Goal: Navigation & Orientation: Find specific page/section

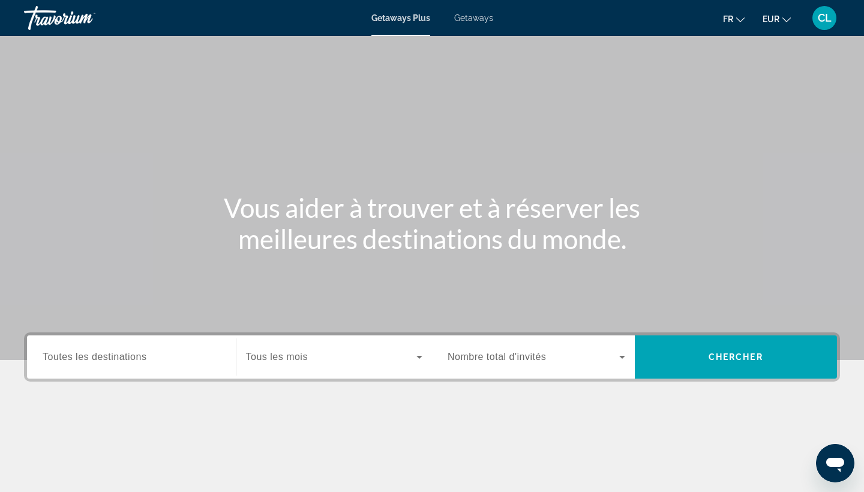
click at [824, 17] on span "CL" at bounding box center [825, 18] width 14 height 12
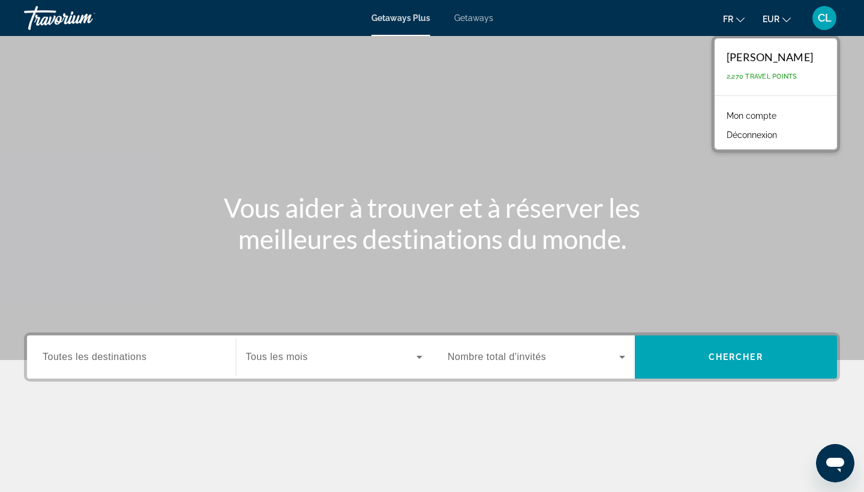
click at [750, 113] on link "Mon compte" at bounding box center [752, 116] width 62 height 16
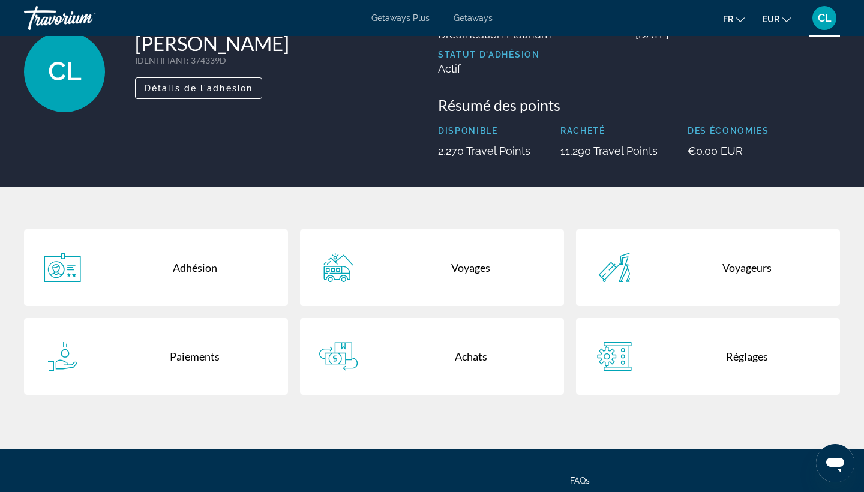
scroll to position [83, 0]
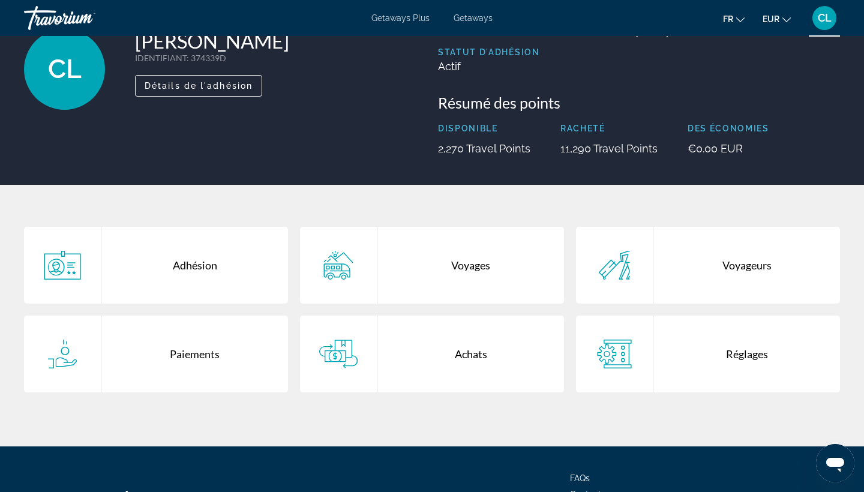
click at [400, 272] on div "Voyages" at bounding box center [470, 265] width 187 height 77
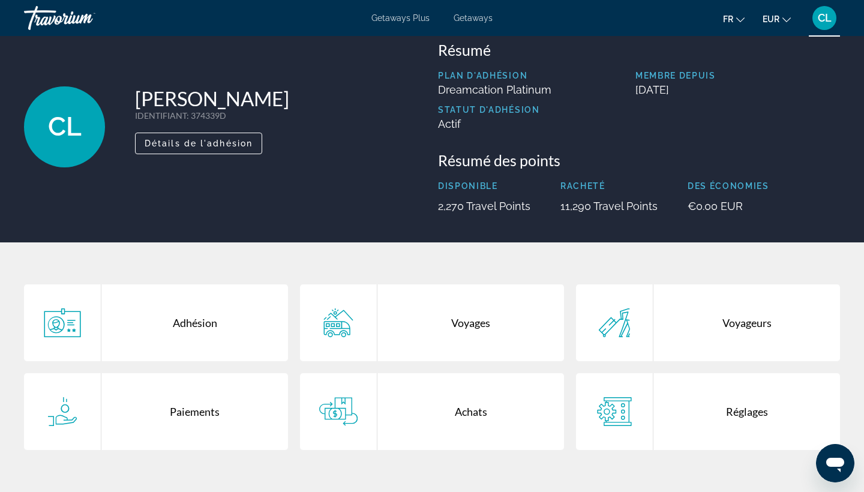
scroll to position [-1, 0]
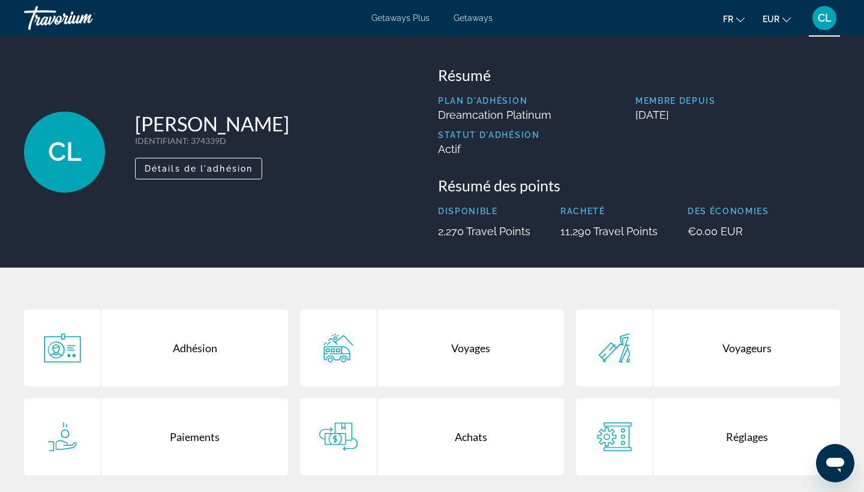
click at [191, 370] on div "Adhésion" at bounding box center [194, 348] width 187 height 77
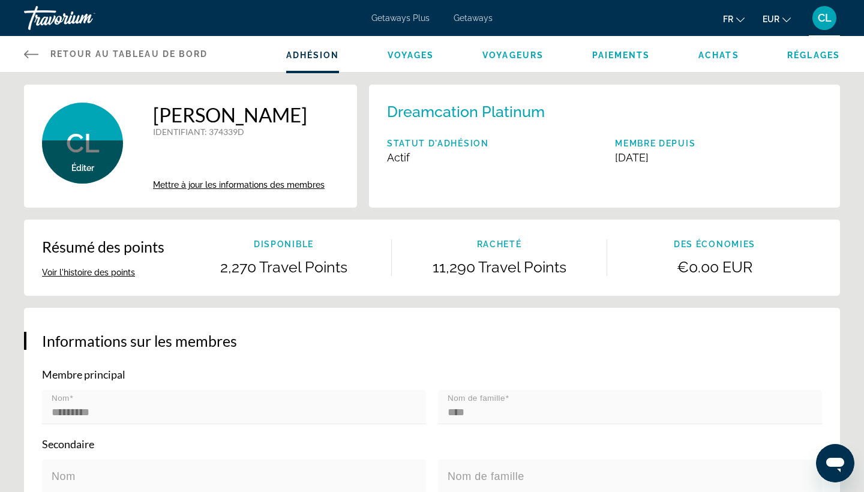
click at [40, 55] on link "Retour au tableau de bord Tableau de bord" at bounding box center [116, 54] width 184 height 36
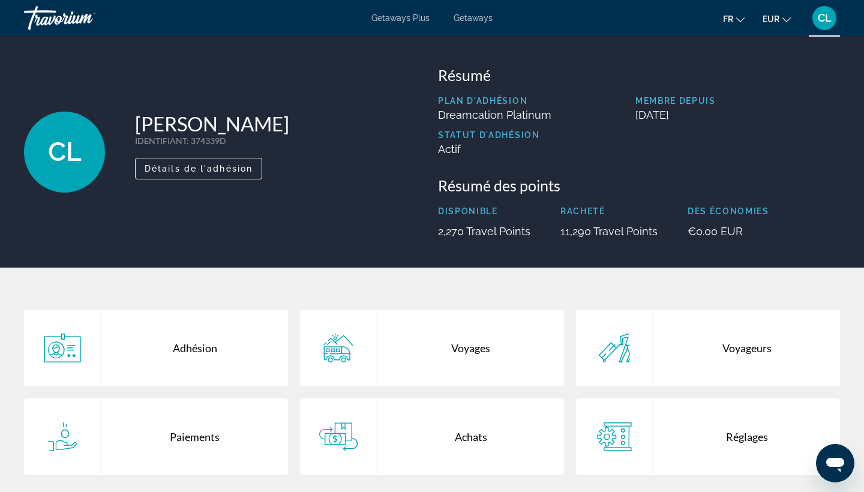
click at [445, 429] on div "Achats" at bounding box center [470, 436] width 187 height 77
